Goal: Information Seeking & Learning: Learn about a topic

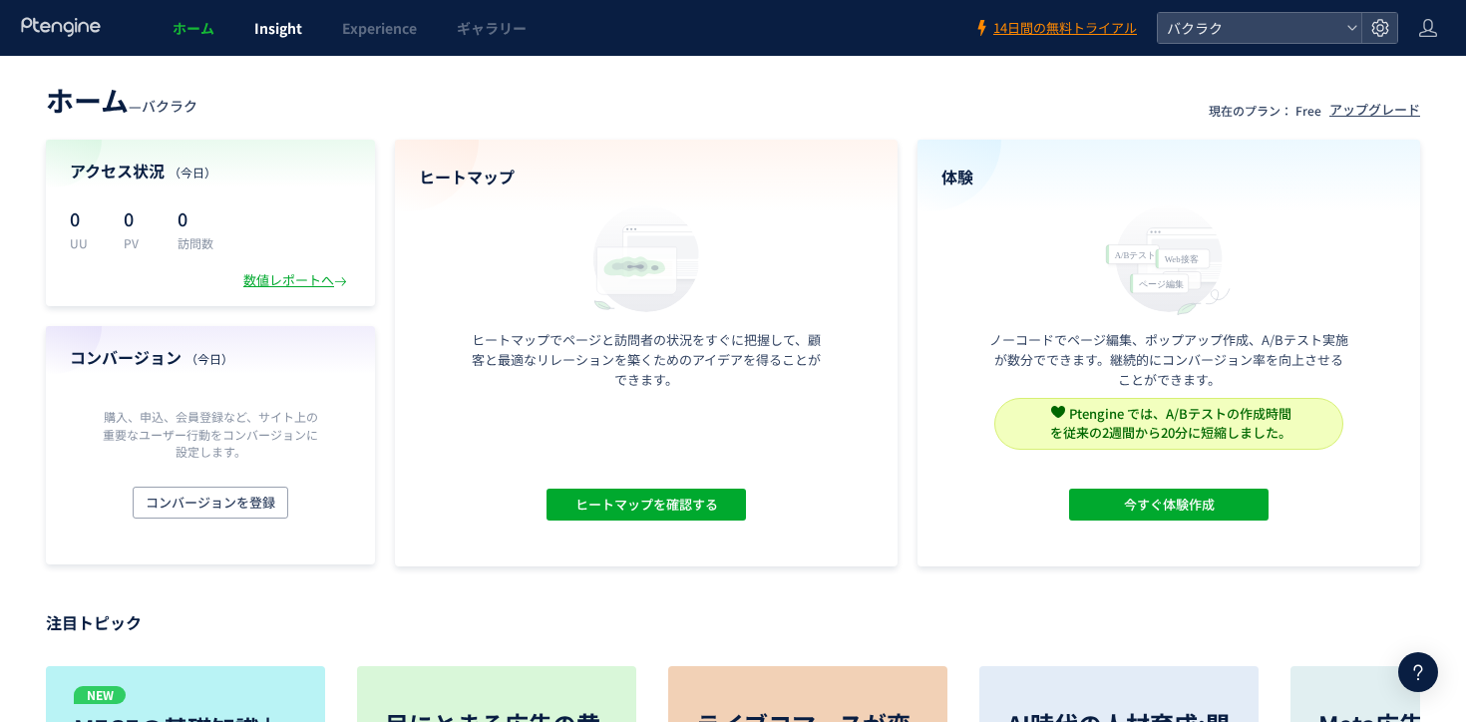
click at [282, 29] on span "Insight" at bounding box center [278, 28] width 48 height 20
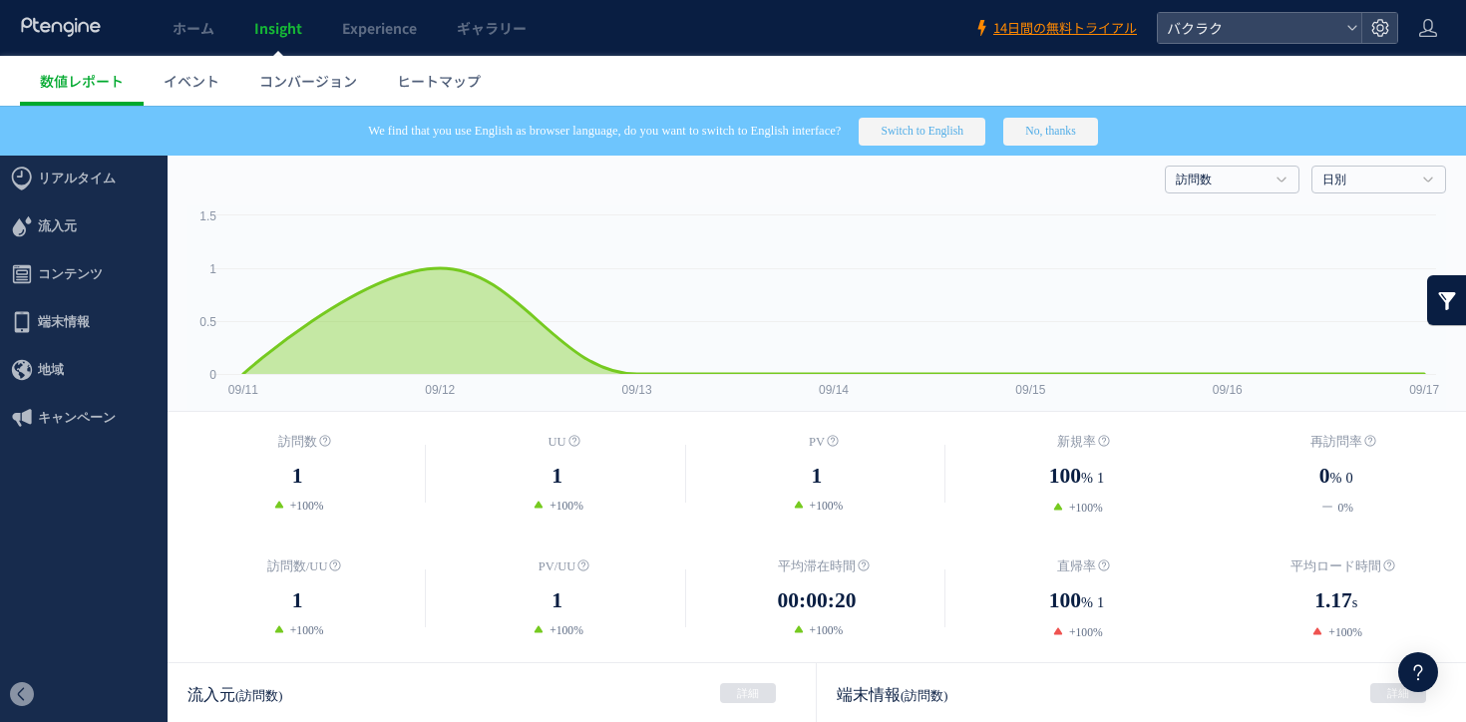
click at [1097, 127] on button "No, thanks" at bounding box center [1051, 132] width 94 height 28
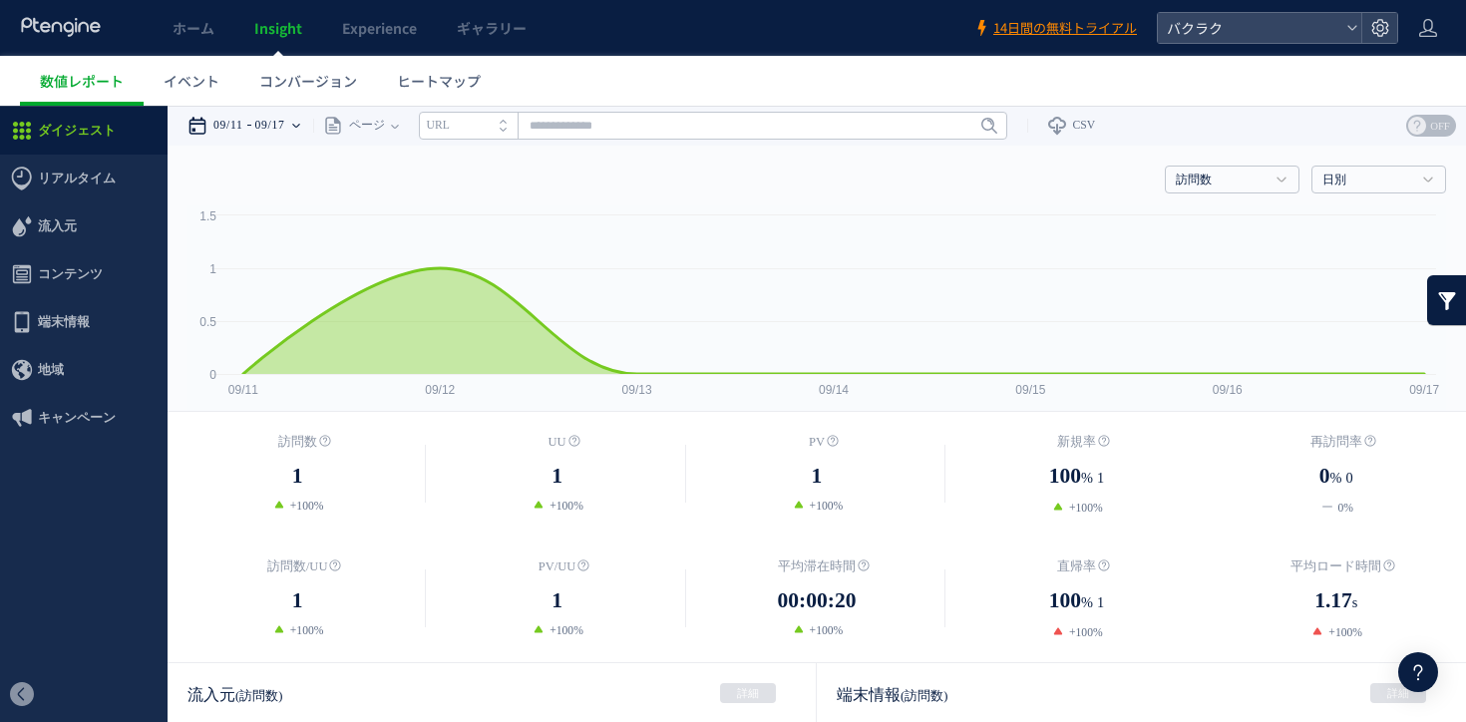
click at [240, 143] on time "09/11" at bounding box center [228, 126] width 30 height 40
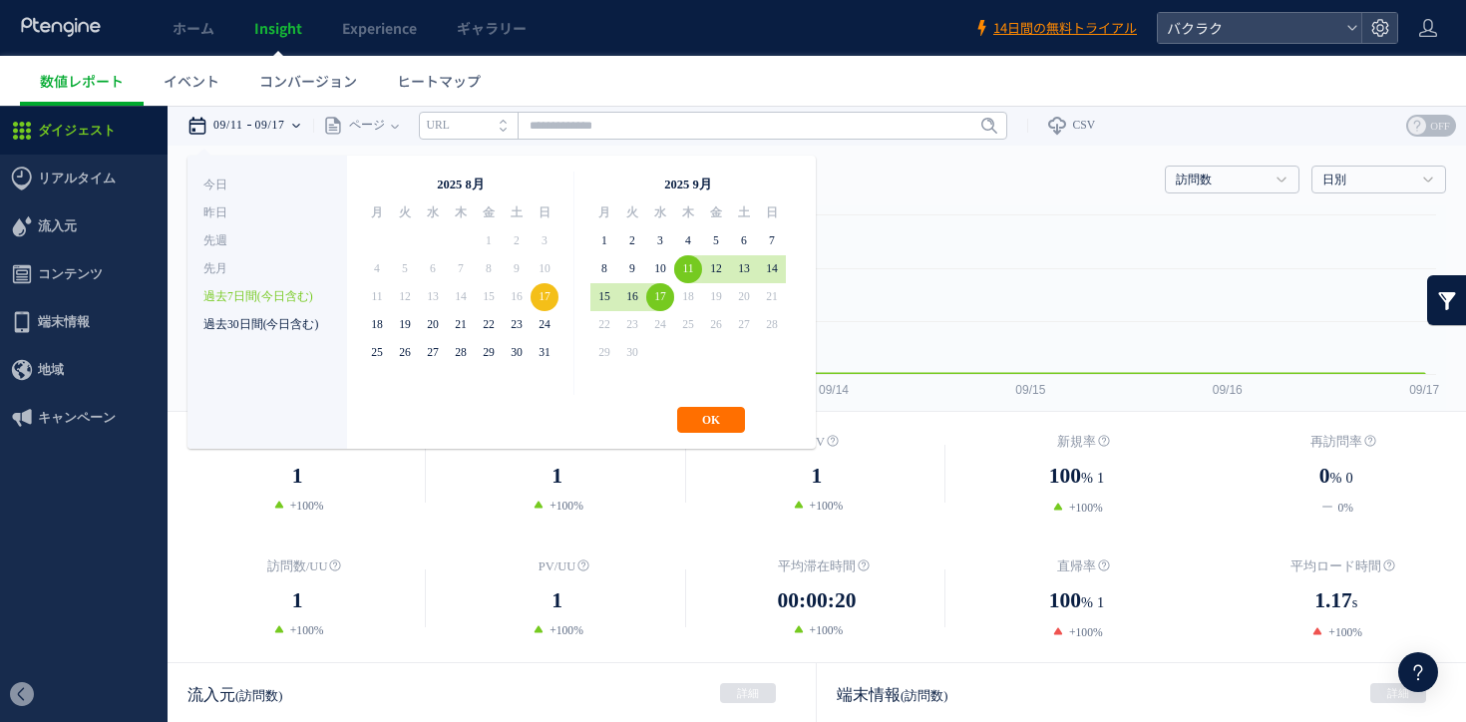
click at [285, 319] on li "過去30日間(今日含む)" at bounding box center [268, 325] width 128 height 28
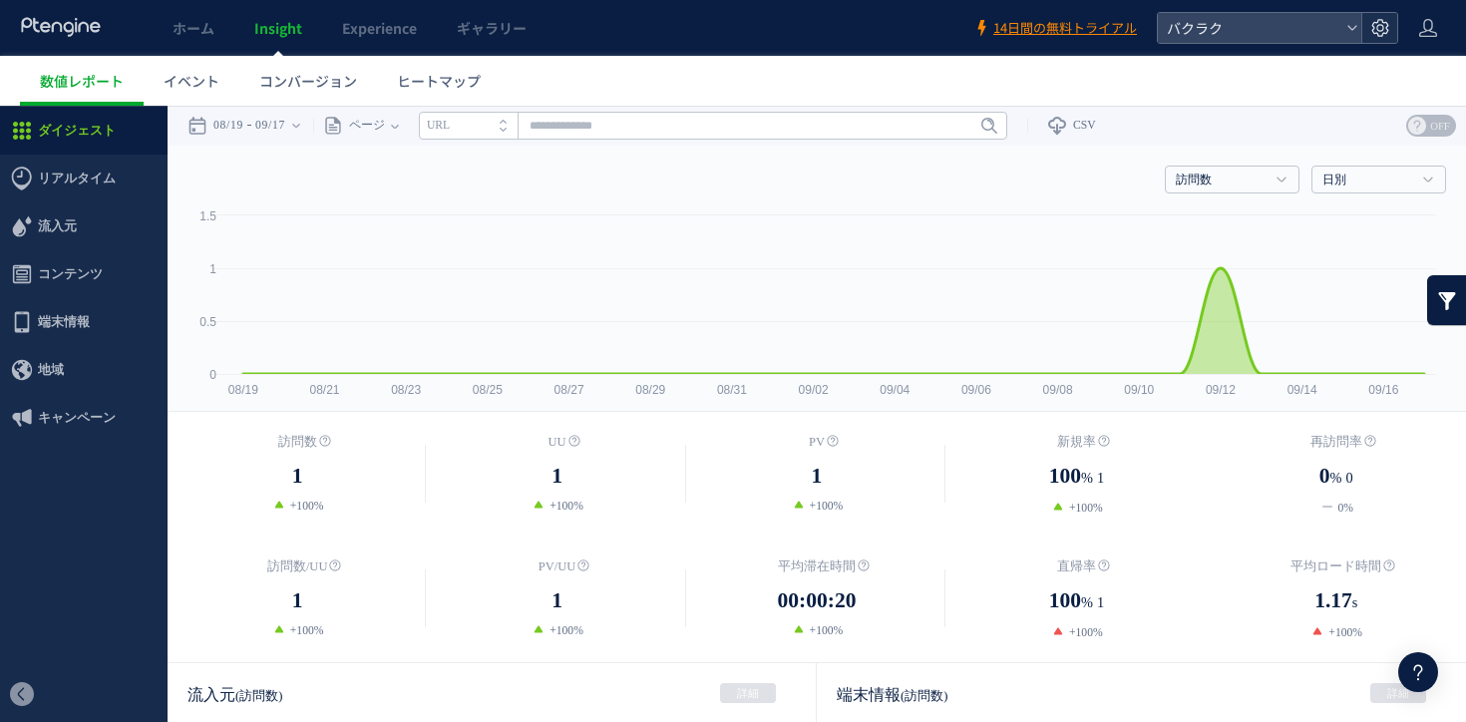
click at [1376, 28] on icon at bounding box center [1381, 28] width 20 height 20
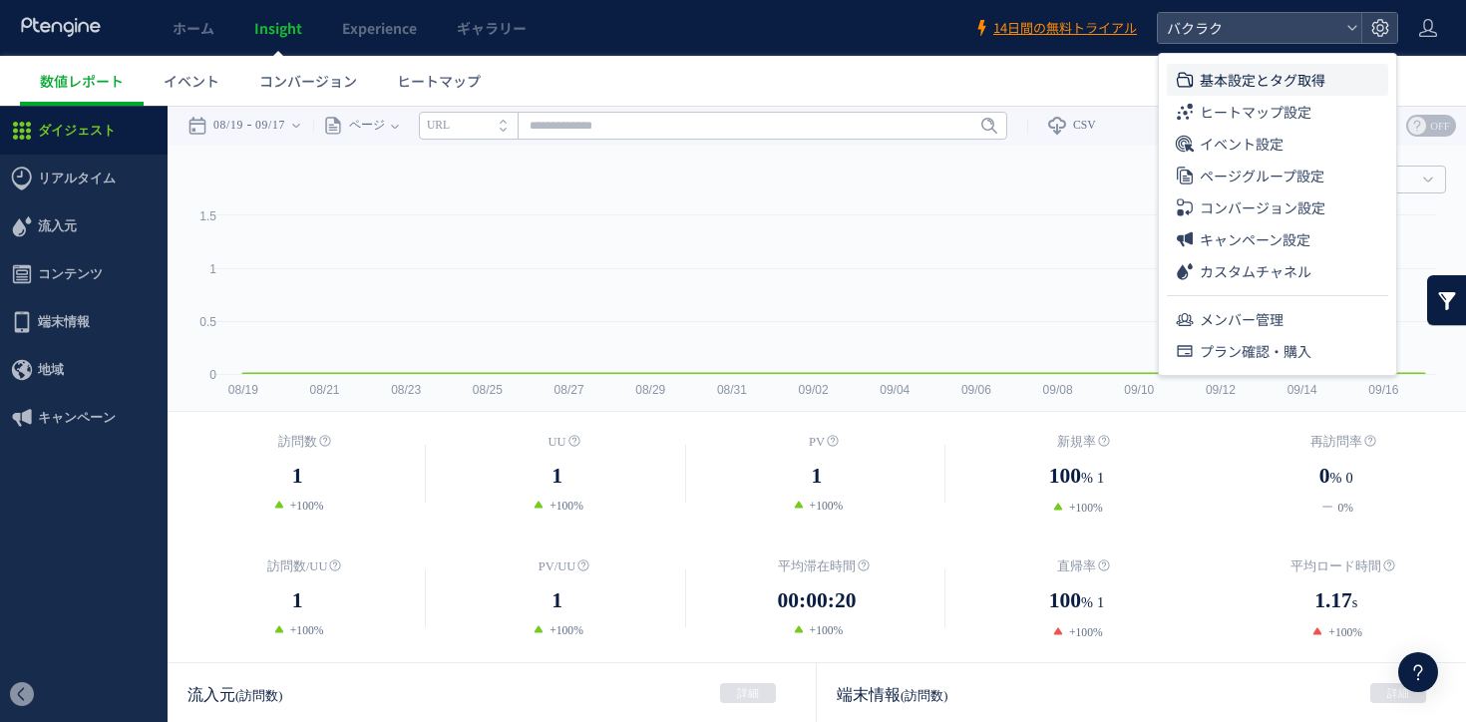
click at [1260, 84] on span "基本設定とタグ取得" at bounding box center [1263, 80] width 126 height 32
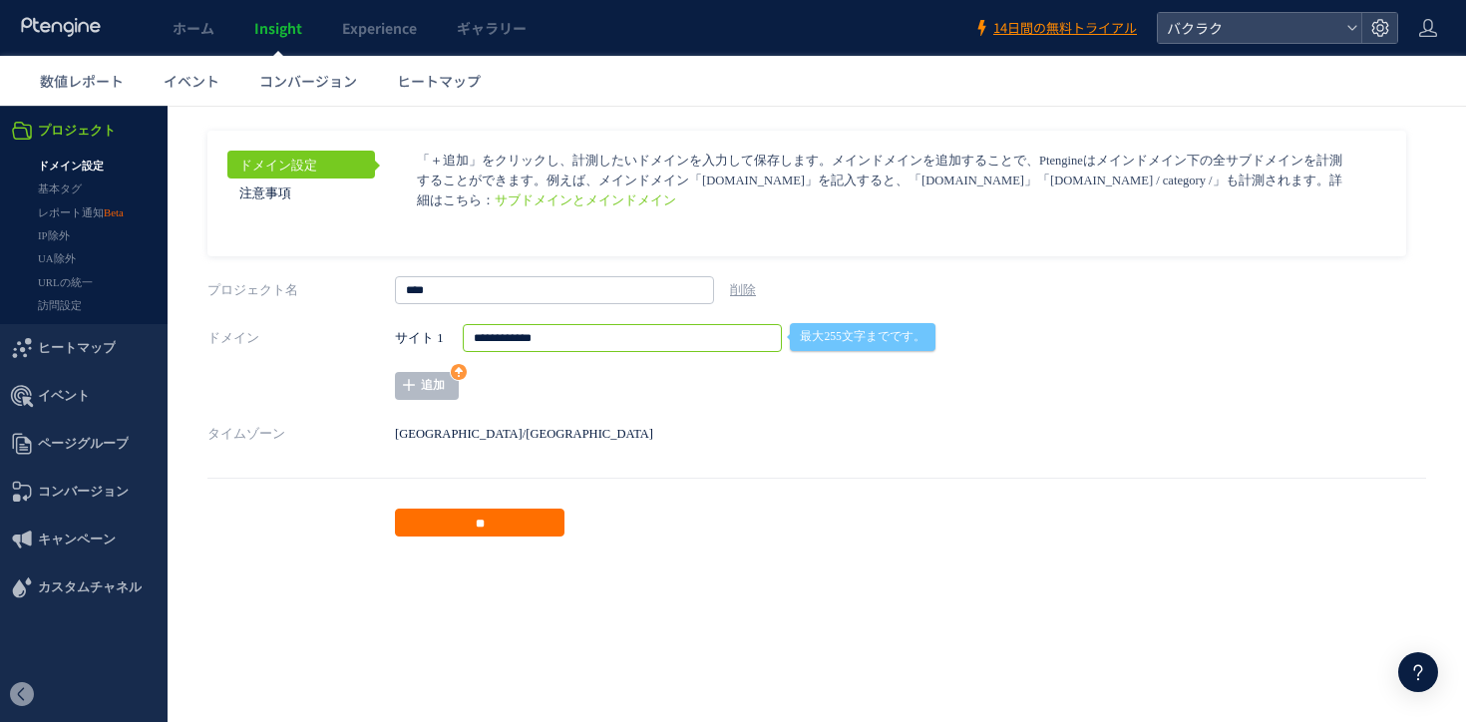
drag, startPoint x: 642, startPoint y: 338, endPoint x: 423, endPoint y: 338, distance: 219.5
click at [423, 338] on div "**********" at bounding box center [794, 338] width 798 height 28
click at [197, 78] on span "イベント" at bounding box center [192, 81] width 56 height 20
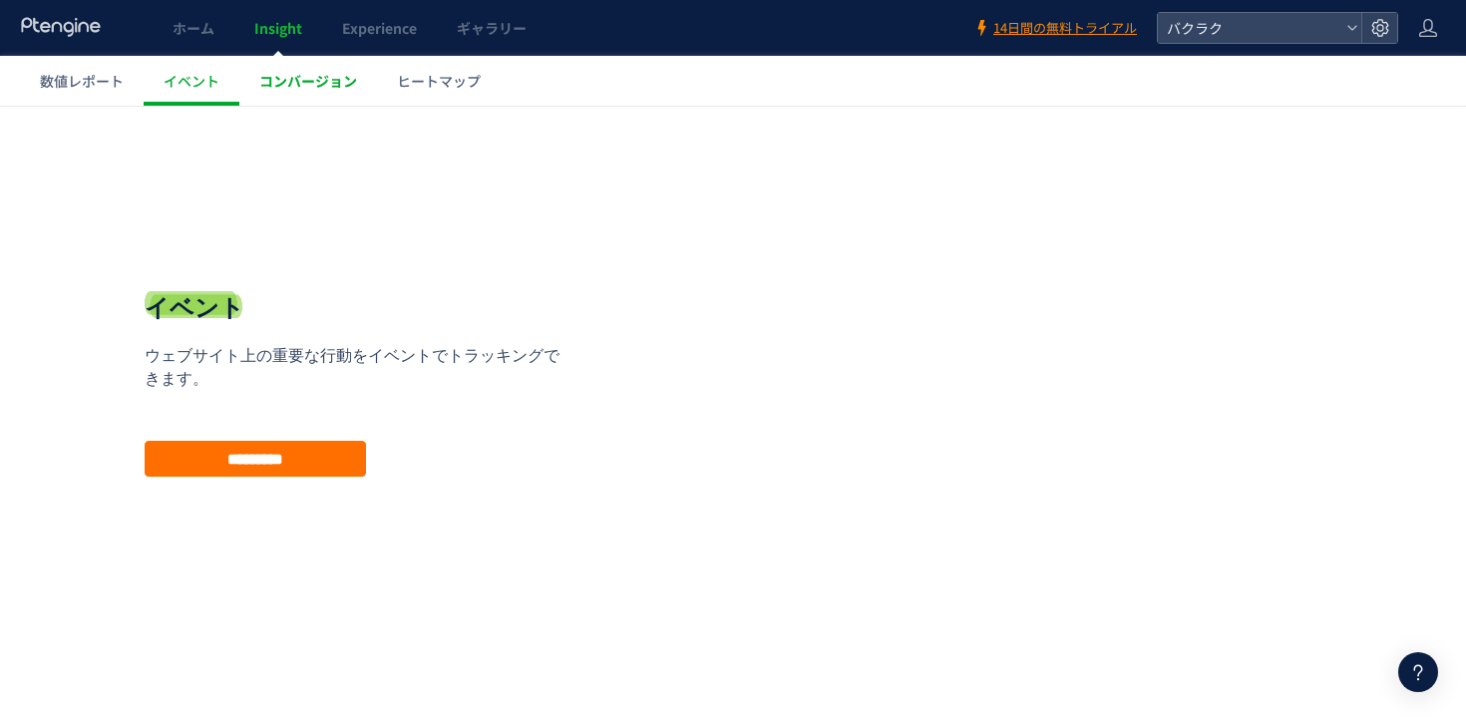
click at [357, 71] on link "コンバージョン" at bounding box center [308, 81] width 138 height 50
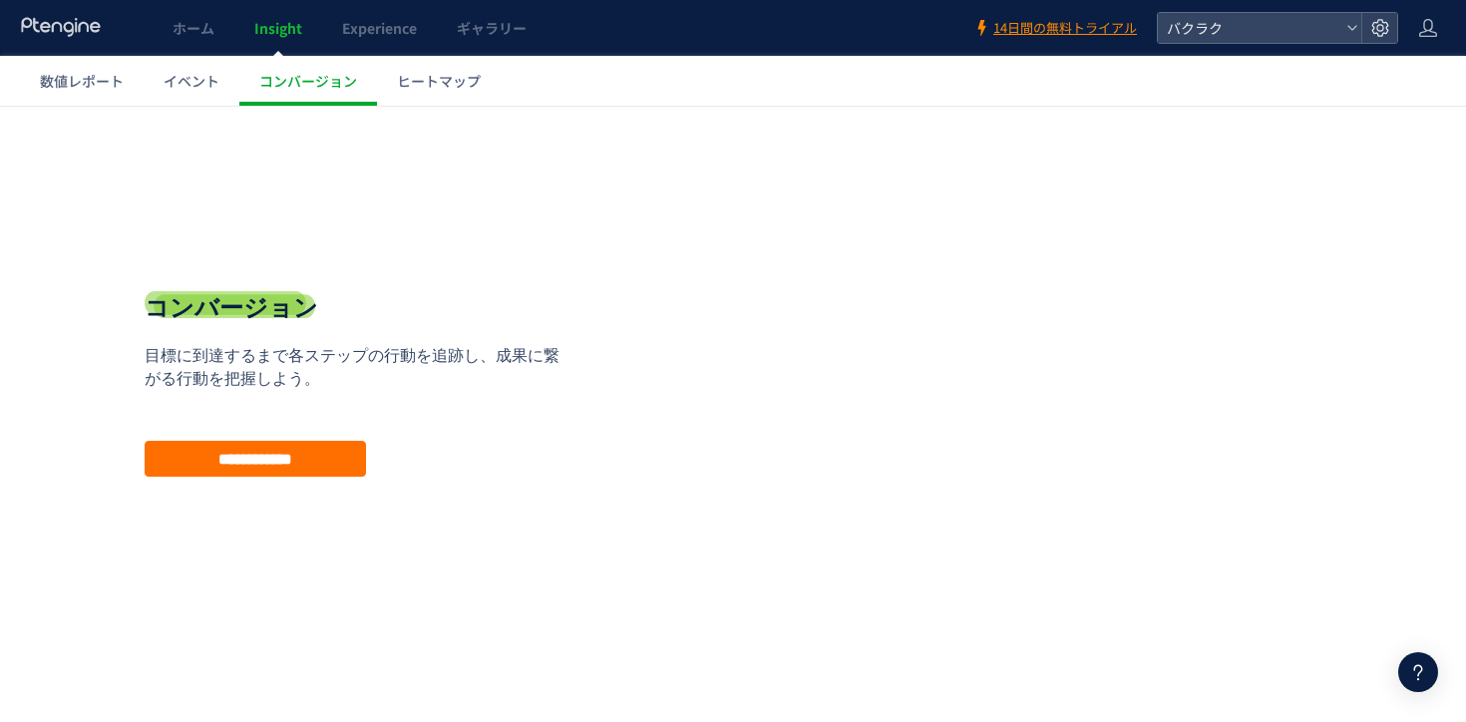
drag, startPoint x: 357, startPoint y: 71, endPoint x: 446, endPoint y: 73, distance: 88.8
click at [446, 73] on div at bounding box center [733, 361] width 1466 height 722
click at [446, 73] on span "ヒートマップ" at bounding box center [439, 81] width 84 height 20
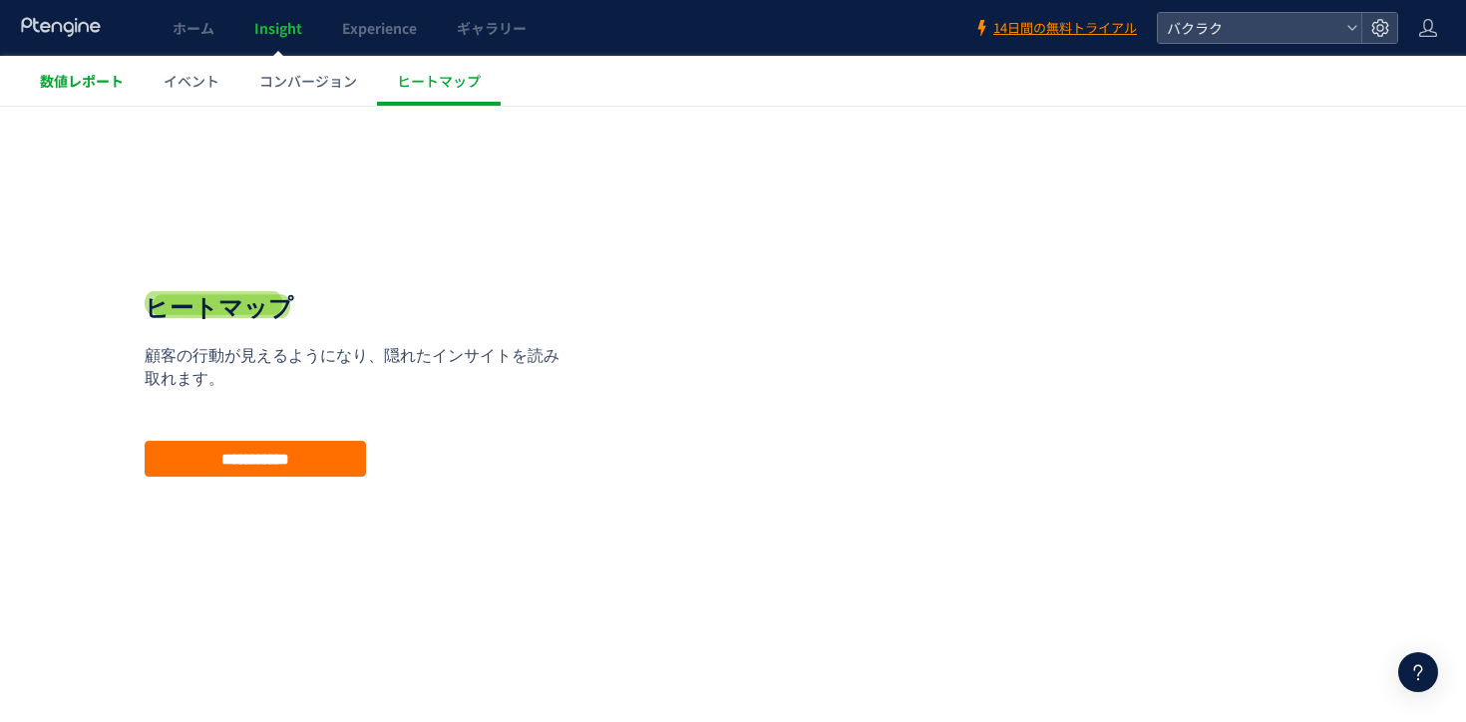
click at [132, 98] on link "数値レポート" at bounding box center [82, 81] width 124 height 50
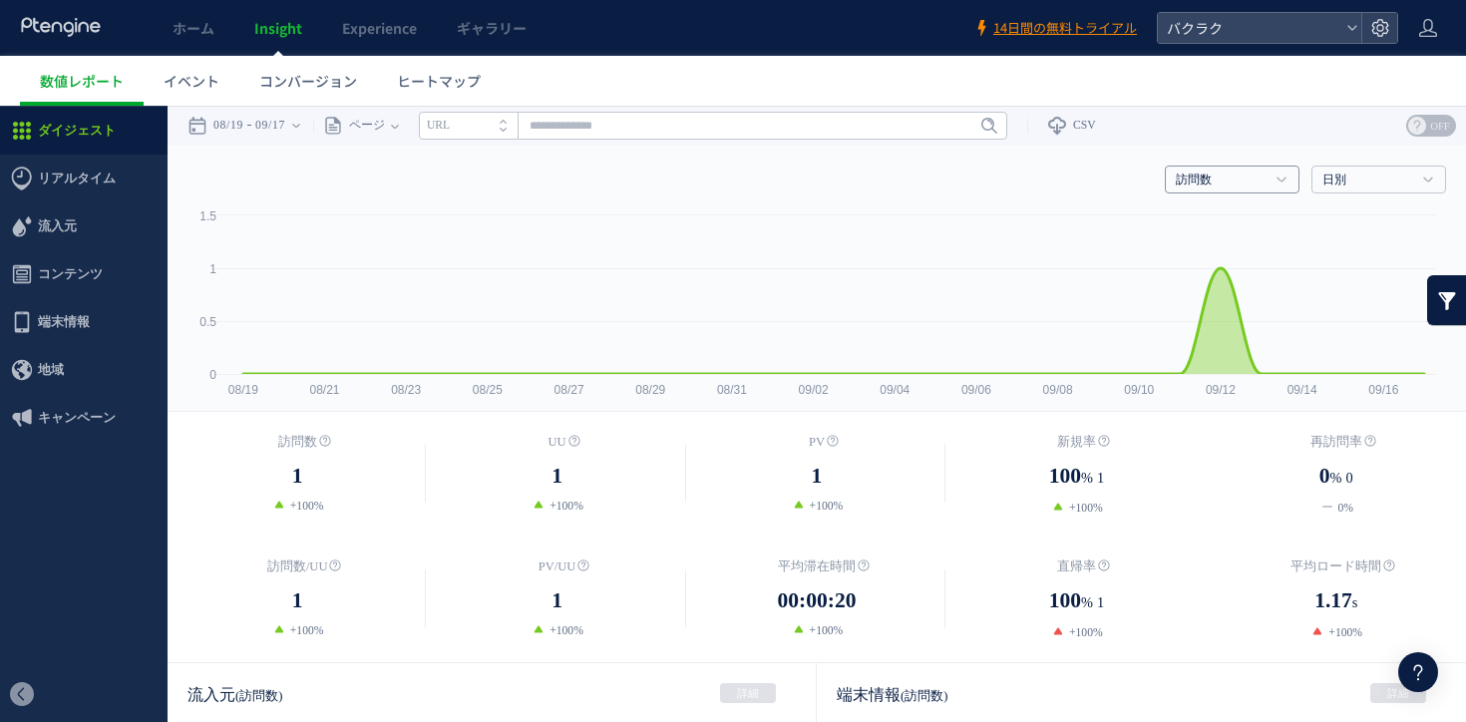
click at [1253, 176] on link "訪問数" at bounding box center [1221, 181] width 91 height 18
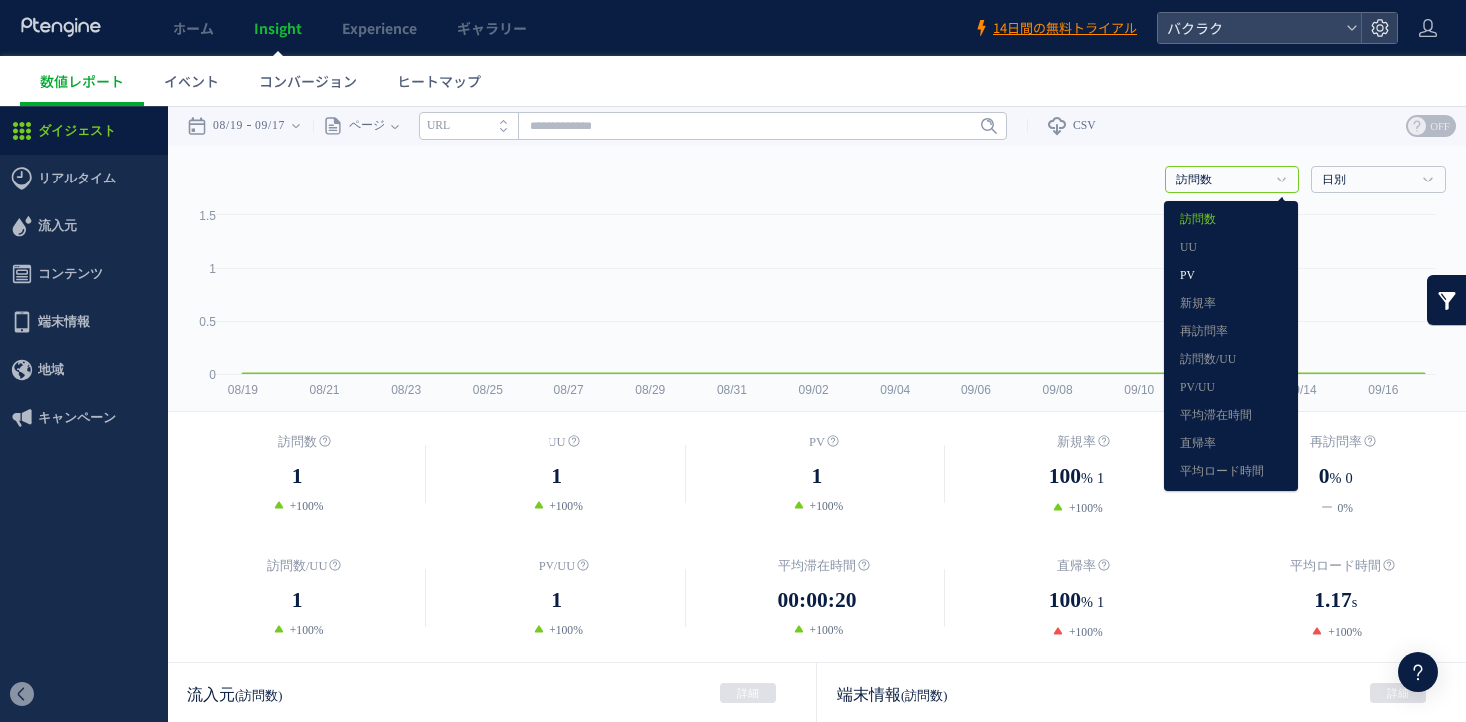
drag, startPoint x: 1230, startPoint y: 258, endPoint x: 1230, endPoint y: 277, distance: 19.0
click at [1230, 277] on ul "訪問数 [GEOGRAPHIC_DATA] PV 新規率 再訪問率 訪問数/UU PV/UU 平均滞在時間 直帰率 平均ロード時間" at bounding box center [1231, 345] width 123 height 277
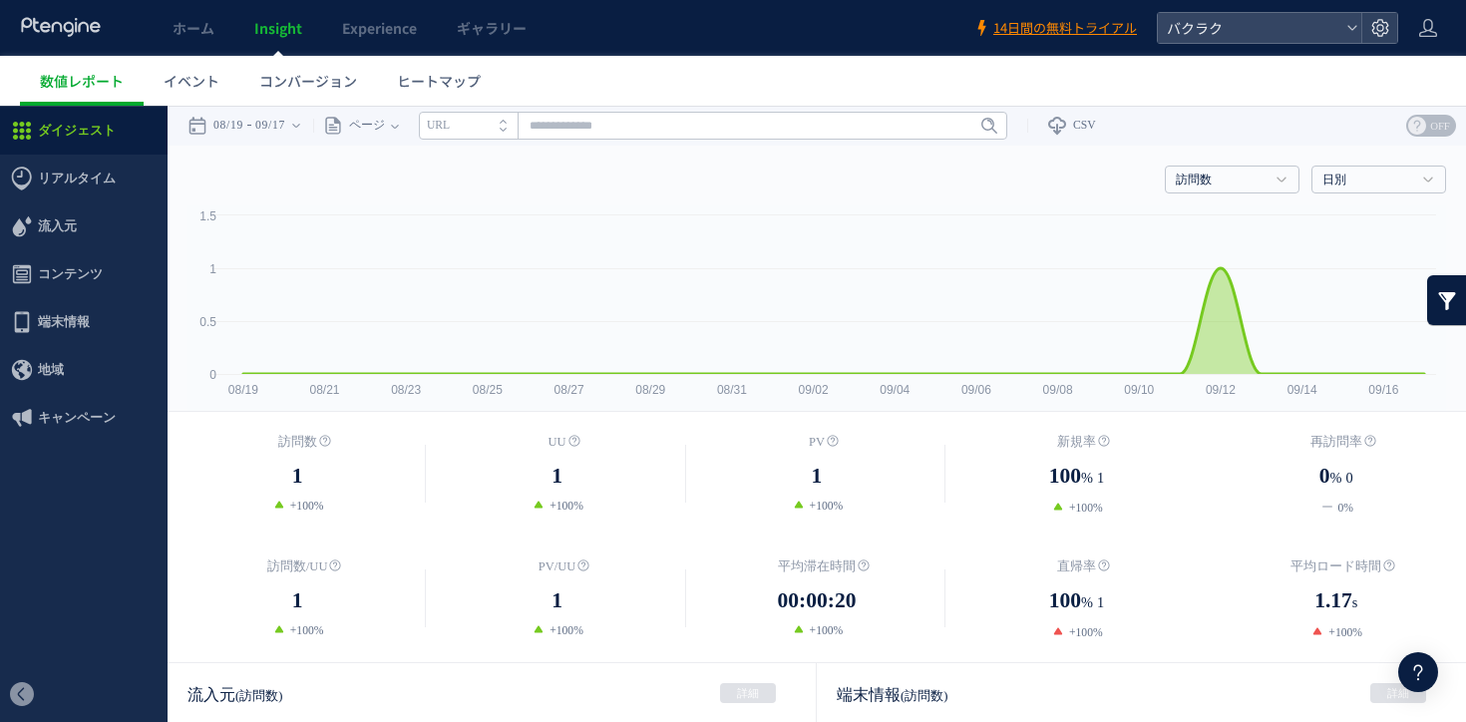
click at [1230, 277] on link "PV" at bounding box center [1231, 264] width 103 height 26
click at [383, 22] on span "Experience" at bounding box center [379, 28] width 75 height 20
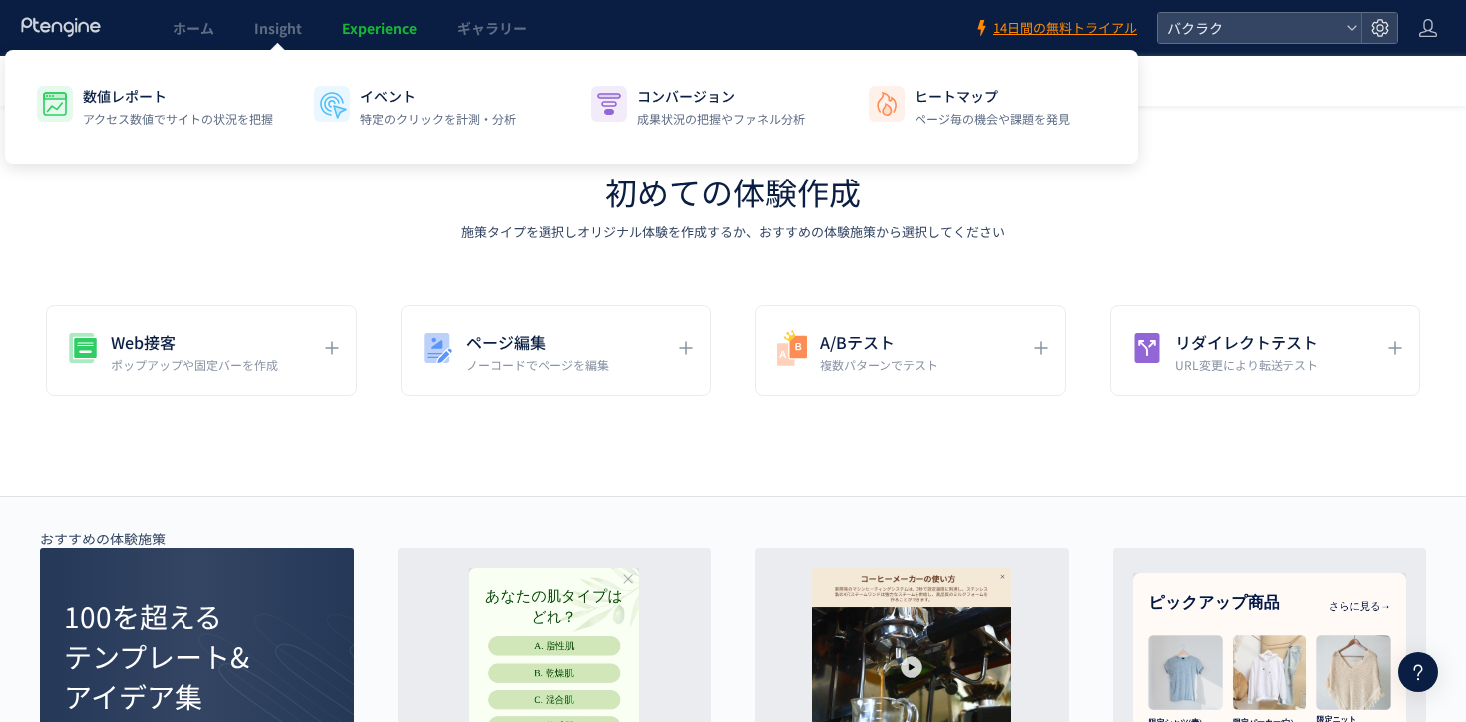
click at [285, 51] on div "数値レポート アクセス数値でサイトの状況を把握 イベント 特定のクリックを計測・分析 コンバージョン 成果状況の把握やファネル分析 ヒートマップ ページ毎の機…" at bounding box center [571, 107] width 1133 height 114
click at [286, 38] on link "Insight" at bounding box center [278, 28] width 88 height 56
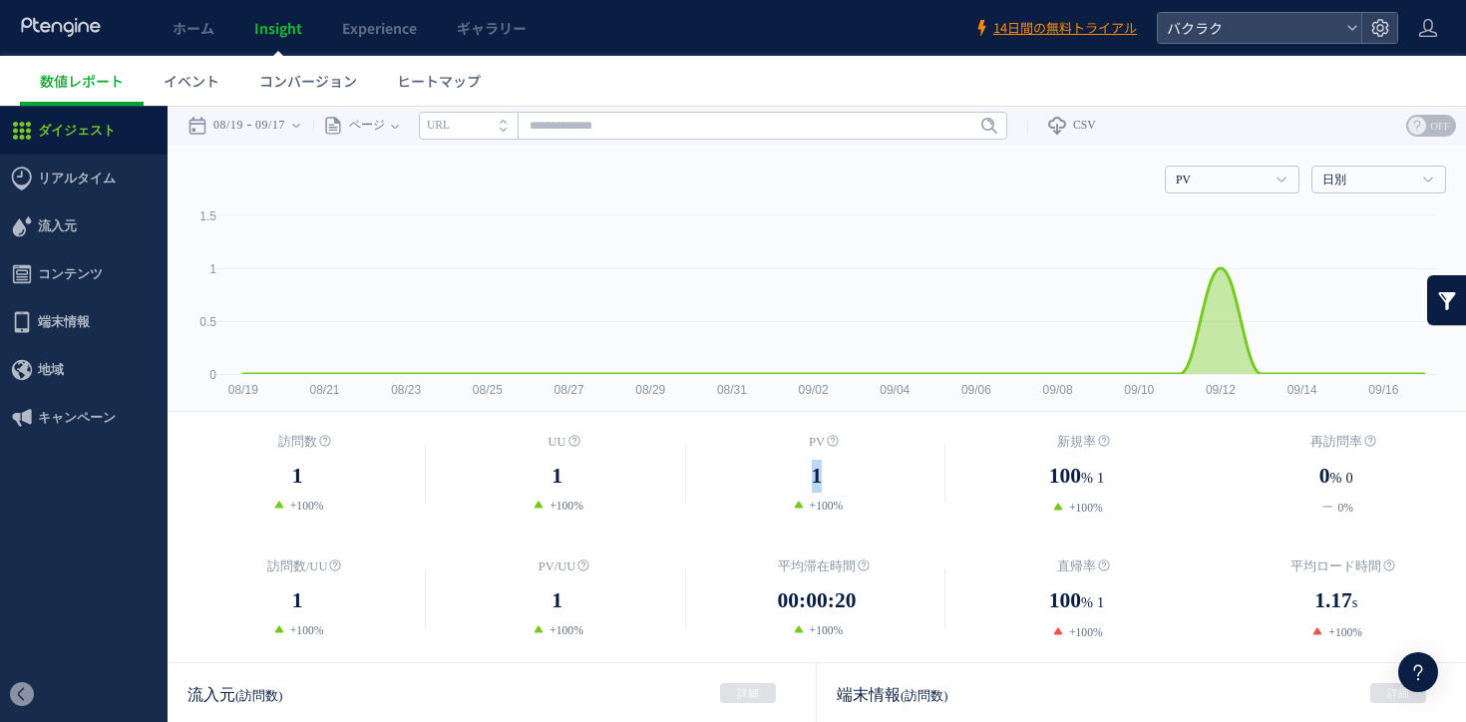
drag, startPoint x: 800, startPoint y: 479, endPoint x: 844, endPoint y: 478, distance: 43.9
click at [844, 478] on dd "1" at bounding box center [816, 476] width 259 height 33
drag, startPoint x: 856, startPoint y: 461, endPoint x: 808, endPoint y: 432, distance: 55.9
click at [808, 432] on dl "PV 1 +100%" at bounding box center [816, 473] width 259 height 83
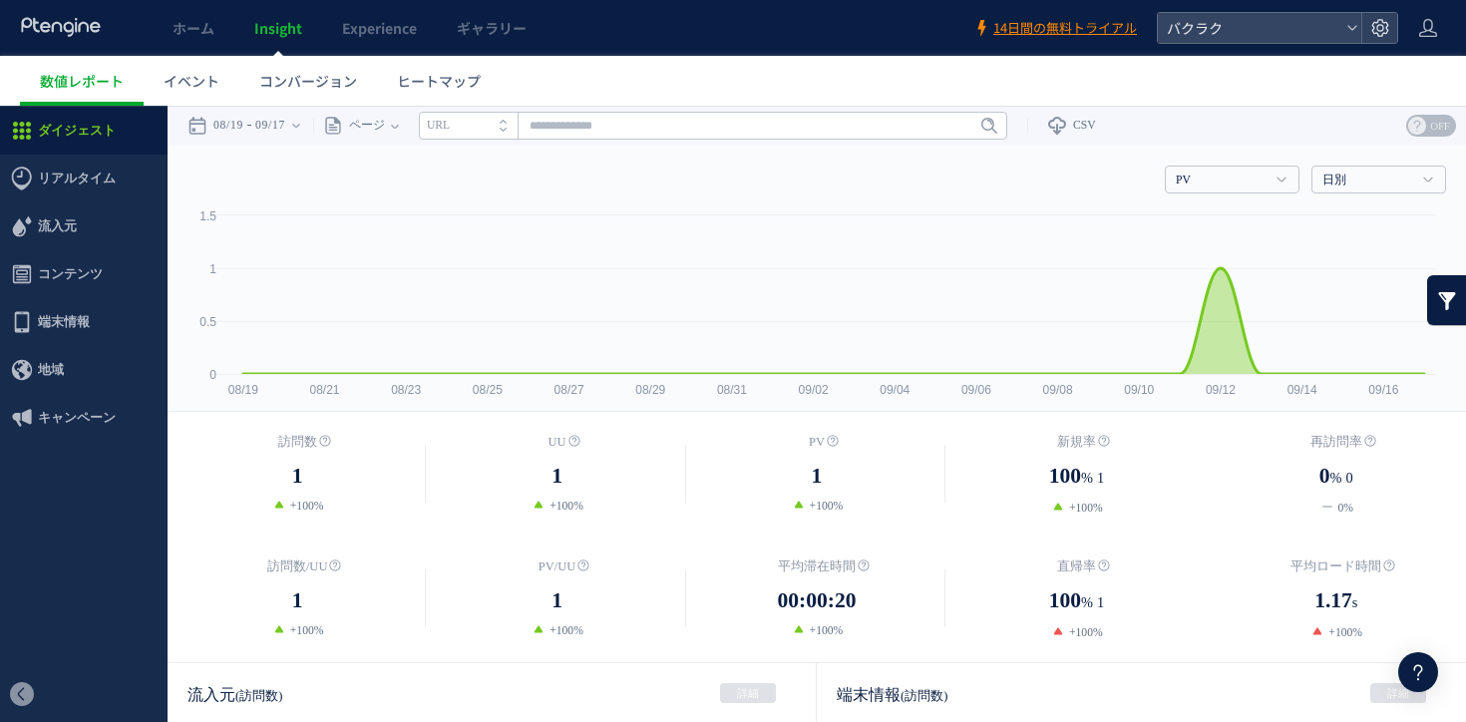
click at [808, 432] on dt "PV" at bounding box center [816, 442] width 259 height 20
drag, startPoint x: 808, startPoint y: 432, endPoint x: 856, endPoint y: 518, distance: 98.2
click at [856, 518] on div "訪問数 1 +100% [GEOGRAPHIC_DATA] 1 1 %" at bounding box center [817, 537] width 1299 height 250
click at [1381, 29] on icon at bounding box center [1381, 28] width 20 height 20
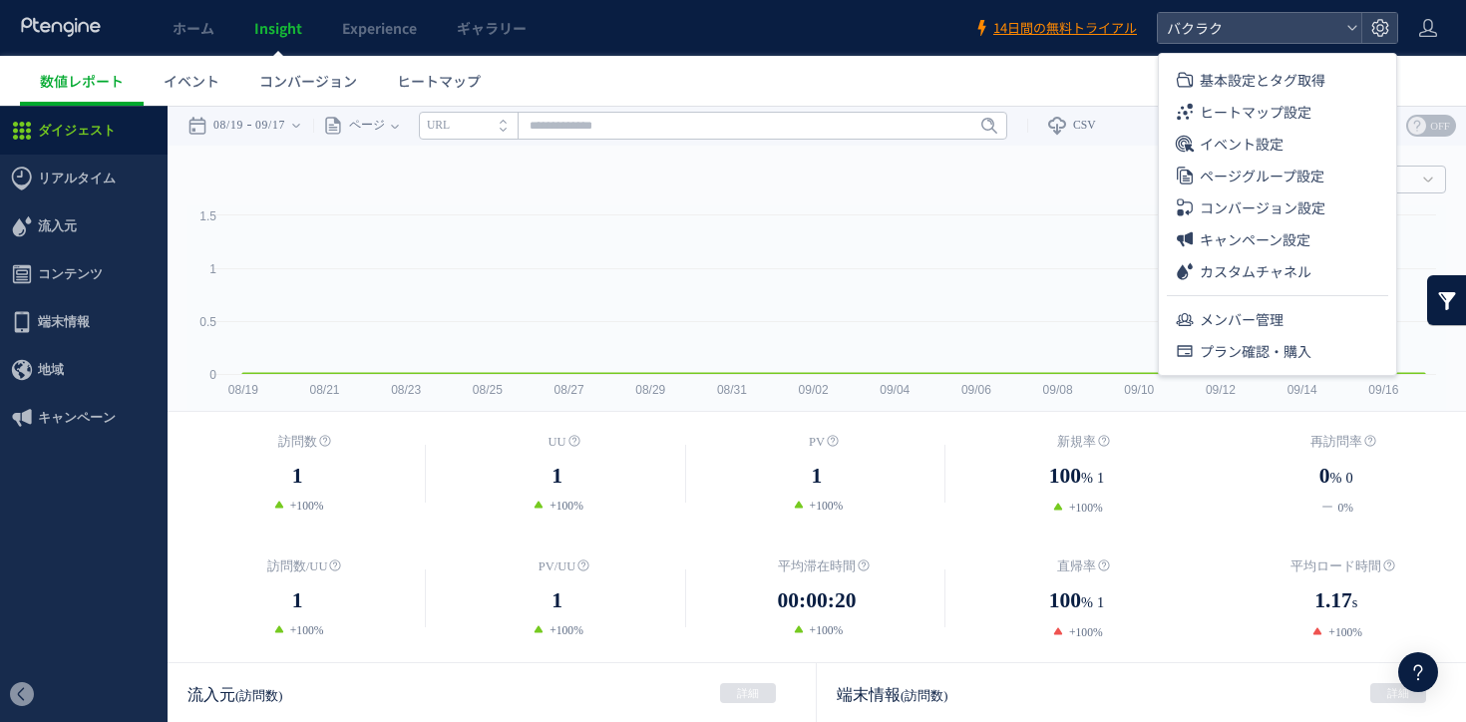
click at [853, 32] on div "ホーム Insight Experience ギャラリー" at bounding box center [487, 28] width 974 height 56
